Goal: Task Accomplishment & Management: Manage account settings

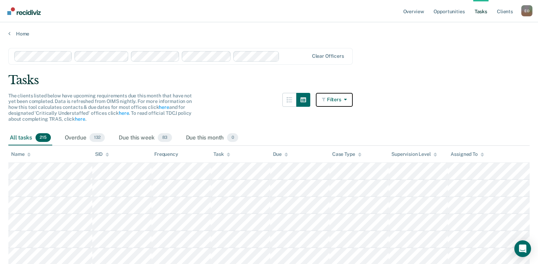
click at [347, 100] on icon "button" at bounding box center [344, 99] width 6 height 5
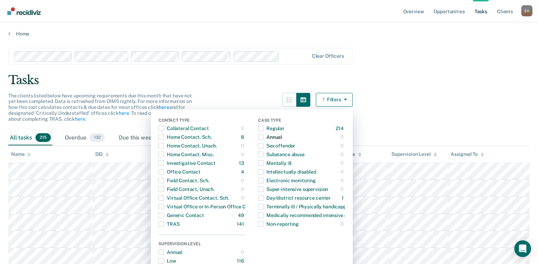
click at [264, 138] on span "button" at bounding box center [261, 137] width 6 height 6
click at [264, 136] on span "button" at bounding box center [261, 137] width 6 height 6
click at [345, 137] on div "0" at bounding box center [342, 137] width 5 height 11
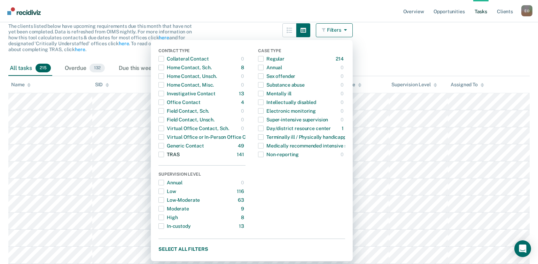
scroll to position [104, 0]
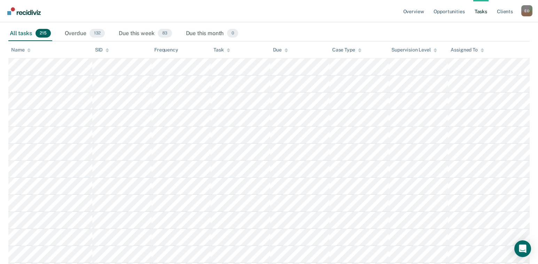
click at [382, 11] on nav "Overview Opportunities Tasks Client s [PERSON_NAME] E O Profile How it works Lo…" at bounding box center [269, 11] width 527 height 22
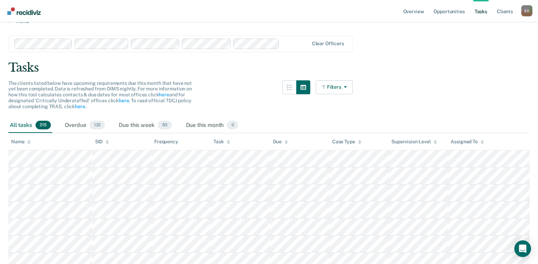
scroll to position [0, 0]
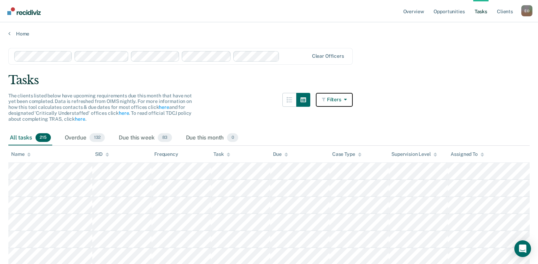
click at [347, 101] on icon "button" at bounding box center [344, 99] width 6 height 5
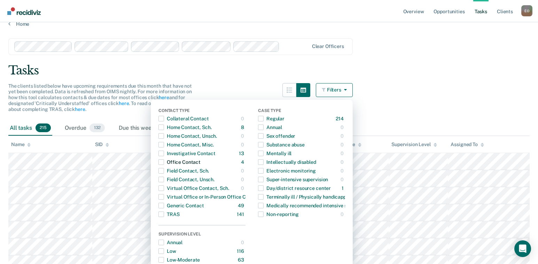
scroll to position [35, 0]
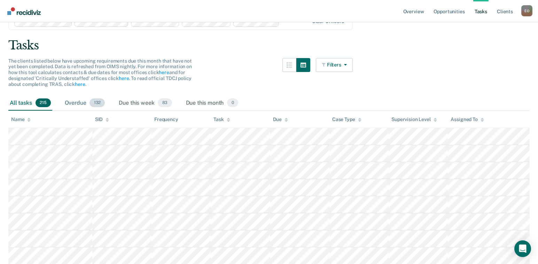
click at [100, 102] on span "132" at bounding box center [96, 103] width 15 height 9
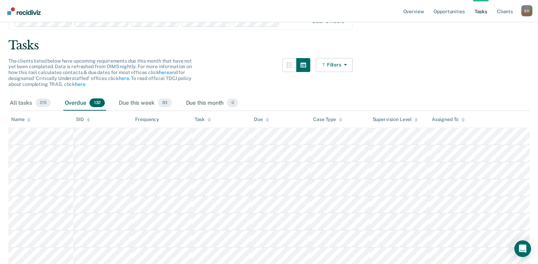
scroll to position [0, 0]
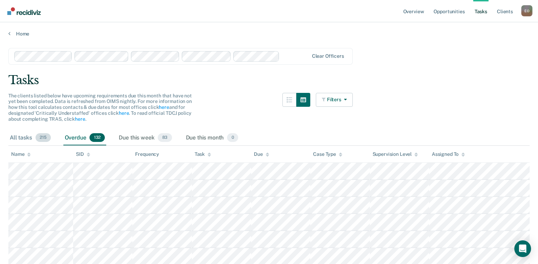
click at [42, 136] on span "215" at bounding box center [43, 137] width 15 height 9
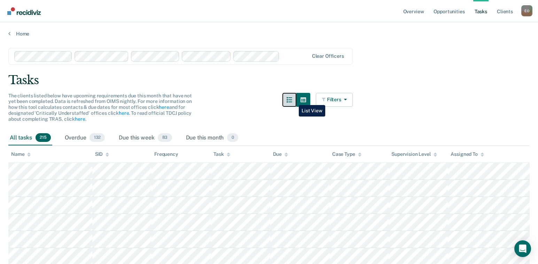
click at [292, 100] on icon "button" at bounding box center [290, 100] width 6 height 6
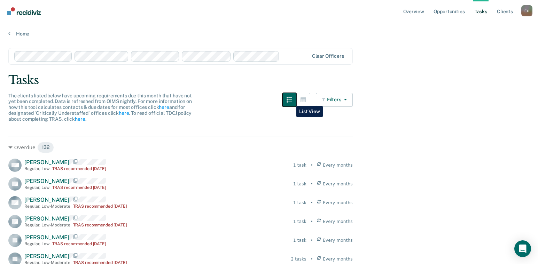
click at [291, 101] on icon "button" at bounding box center [290, 100] width 6 height 6
click at [306, 102] on icon "button" at bounding box center [303, 99] width 6 height 5
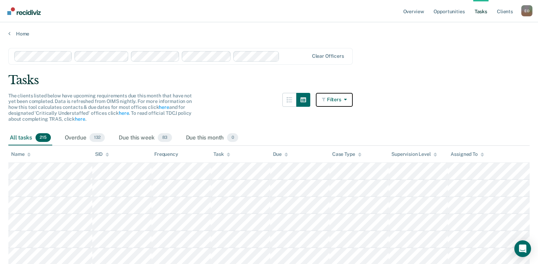
click at [347, 100] on icon "button" at bounding box center [344, 99] width 6 height 5
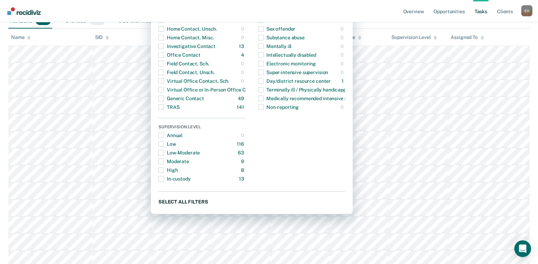
scroll to position [104, 0]
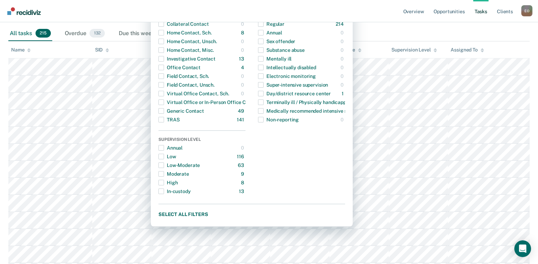
click at [402, 30] on div "All tasks 215 Overdue 132 Due this week 83 Due this month 0" at bounding box center [268, 33] width 521 height 15
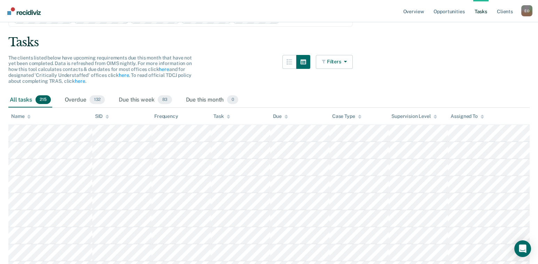
scroll to position [35, 0]
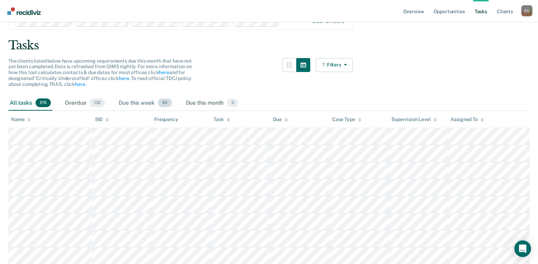
click at [149, 104] on div "Due this week 83" at bounding box center [145, 103] width 56 height 15
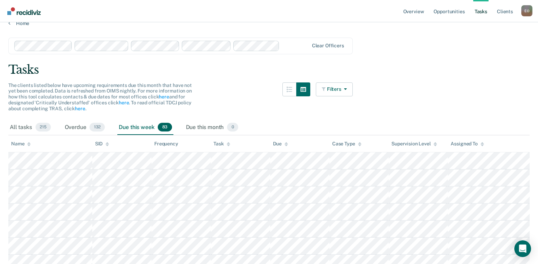
scroll to position [0, 0]
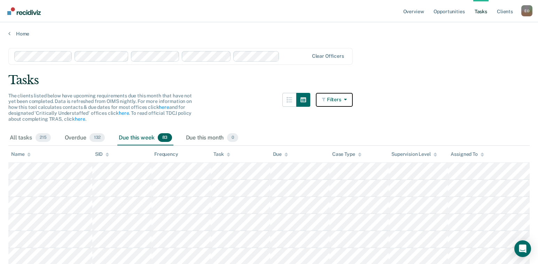
click at [347, 101] on icon "button" at bounding box center [344, 99] width 6 height 5
